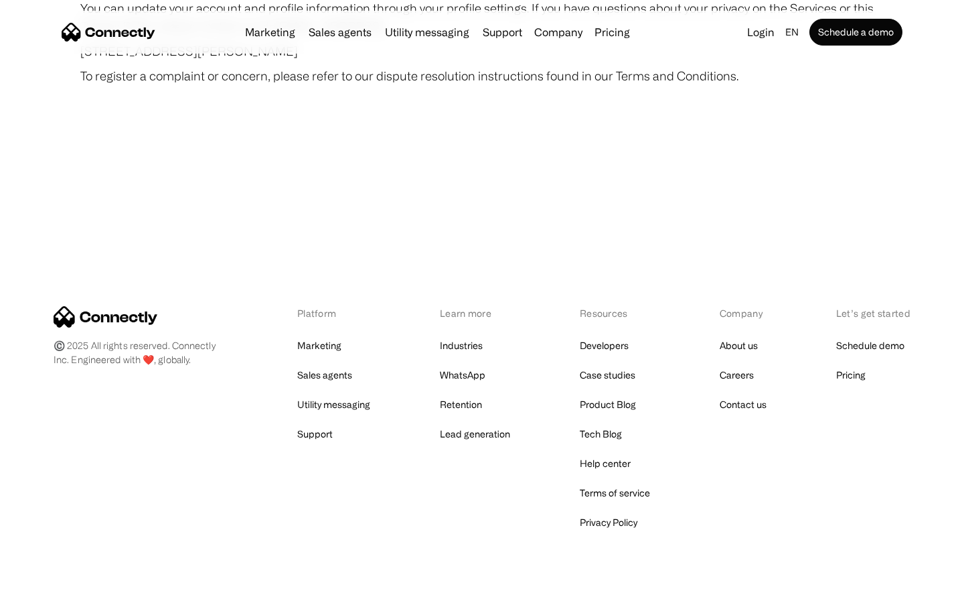
scroll to position [7796, 0]
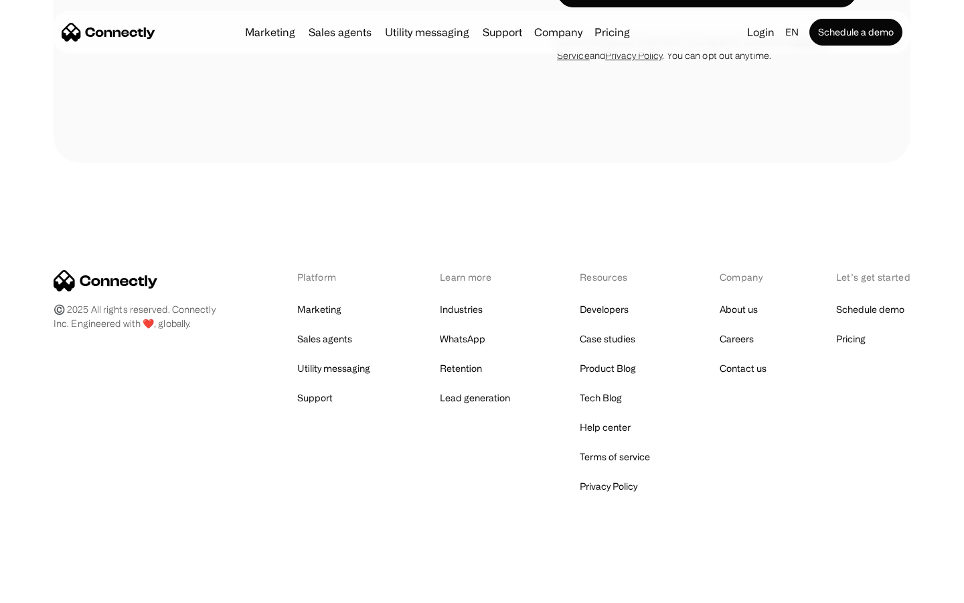
scroll to position [1963, 0]
